Goal: Use online tool/utility

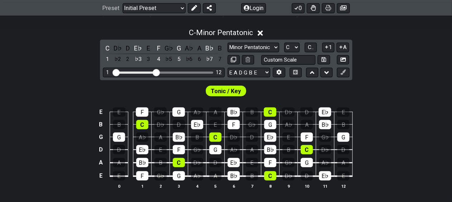
scroll to position [149, 0]
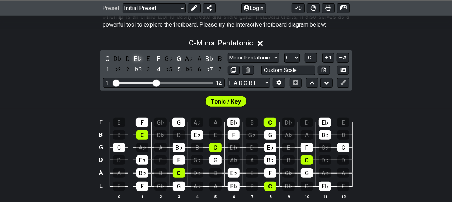
click at [137, 58] on div "E♭" at bounding box center [137, 59] width 9 height 10
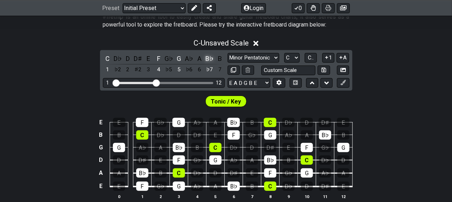
click at [209, 58] on div "B♭" at bounding box center [209, 59] width 9 height 10
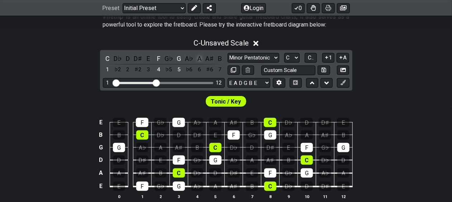
click at [201, 57] on div "A" at bounding box center [199, 59] width 9 height 10
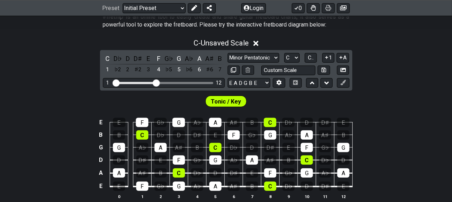
click at [411, 128] on div "E E F G♭ G A♭ A A♯ B C D♭ D D♯ E B B C D♭ D D♯ E F G♭ G A♭ A A♯ B G G A♭ A A♯ B…" at bounding box center [226, 159] width 452 height 101
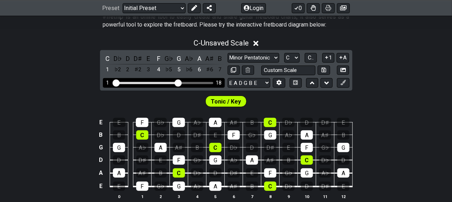
drag, startPoint x: 156, startPoint y: 79, endPoint x: 177, endPoint y: 81, distance: 21.6
click at [177, 82] on input "Visible fret range" at bounding box center [164, 82] width 102 height 0
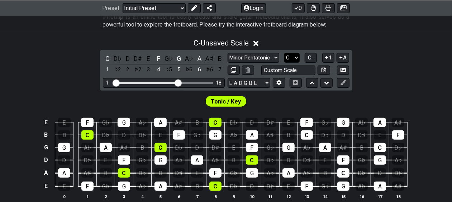
click at [296, 56] on select "A♭ A A♯ B♭ B C C♯ D♭ D D♯ E♭ E F F♯ G♭ G G♯" at bounding box center [291, 58] width 15 height 10
click at [284, 53] on select "A♭ A A♯ B♭ B C C♯ D♭ D D♯ E♭ E F F♯ G♭ G G♯" at bounding box center [291, 58] width 15 height 10
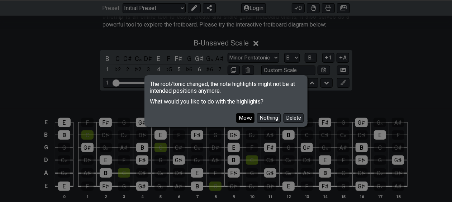
click at [240, 119] on button "Move" at bounding box center [245, 118] width 18 height 10
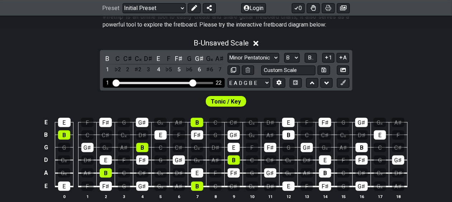
drag, startPoint x: 177, startPoint y: 83, endPoint x: 192, endPoint y: 82, distance: 15.1
click at [192, 82] on input "Visible fret range" at bounding box center [164, 82] width 102 height 0
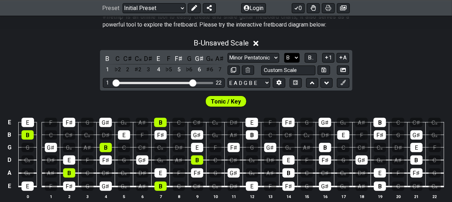
click at [297, 59] on select "A♭ A A♯ B♭ B C C♯ D♭ D D♯ E♭ E F F♯ G♭ G G♯" at bounding box center [291, 58] width 15 height 10
select select "C"
click at [284, 53] on select "A♭ A A♯ B♭ B C C♯ D♭ D D♯ E♭ E F F♯ G♭ G G♯" at bounding box center [291, 58] width 15 height 10
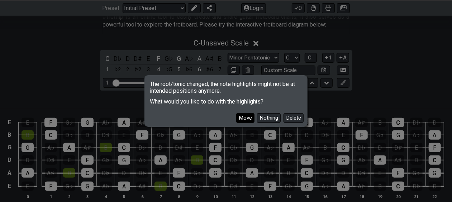
click at [244, 117] on button "Move" at bounding box center [245, 118] width 18 height 10
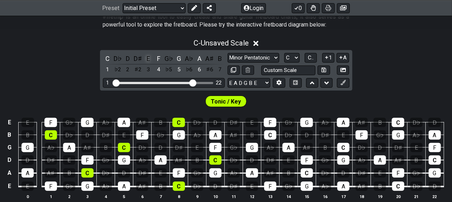
click at [148, 55] on div "E" at bounding box center [148, 59] width 9 height 10
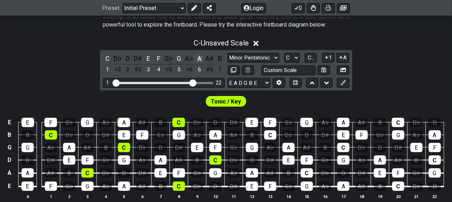
click at [199, 57] on div "A" at bounding box center [199, 59] width 9 height 10
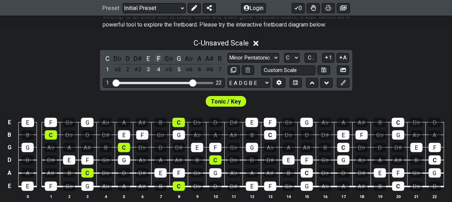
click at [158, 57] on div "F" at bounding box center [158, 59] width 9 height 10
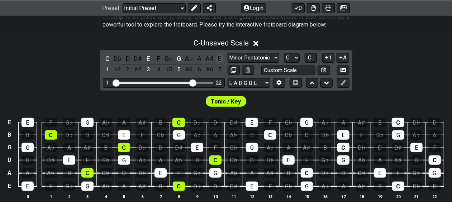
click at [222, 57] on div "B" at bounding box center [219, 59] width 9 height 10
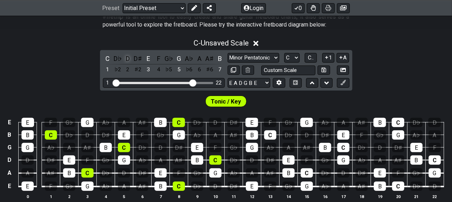
click at [127, 57] on div "D" at bounding box center [127, 59] width 9 height 10
